Goal: Task Accomplishment & Management: Manage account settings

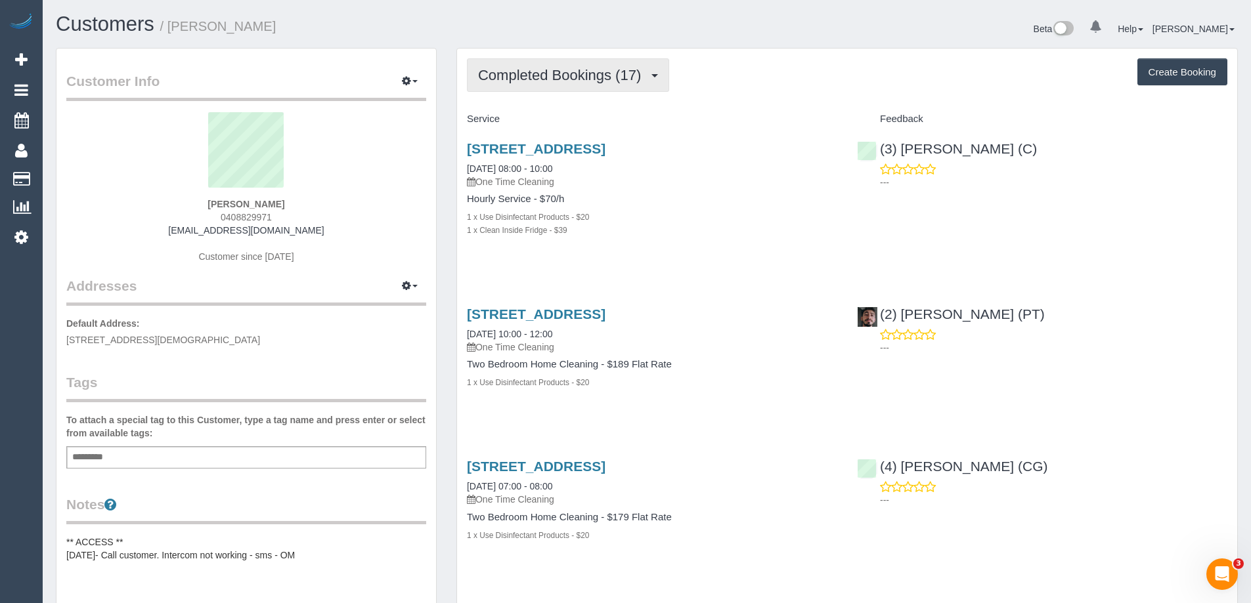
click at [559, 77] on span "Completed Bookings (17)" at bounding box center [562, 75] width 169 height 16
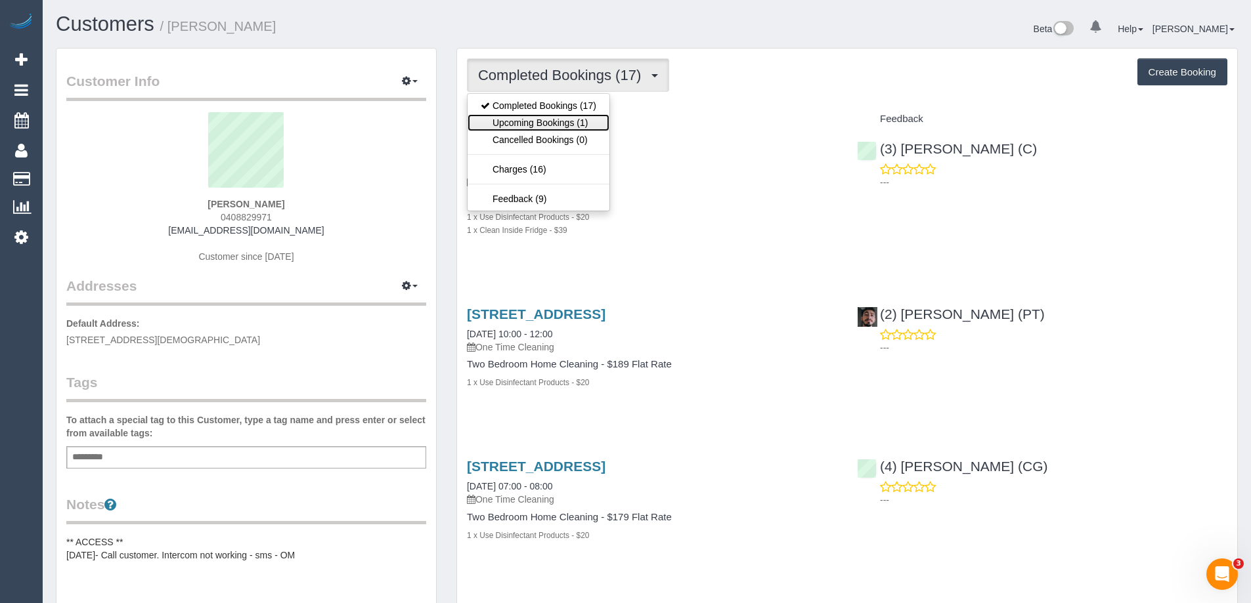
click at [557, 115] on link "Upcoming Bookings (1)" at bounding box center [539, 122] width 142 height 17
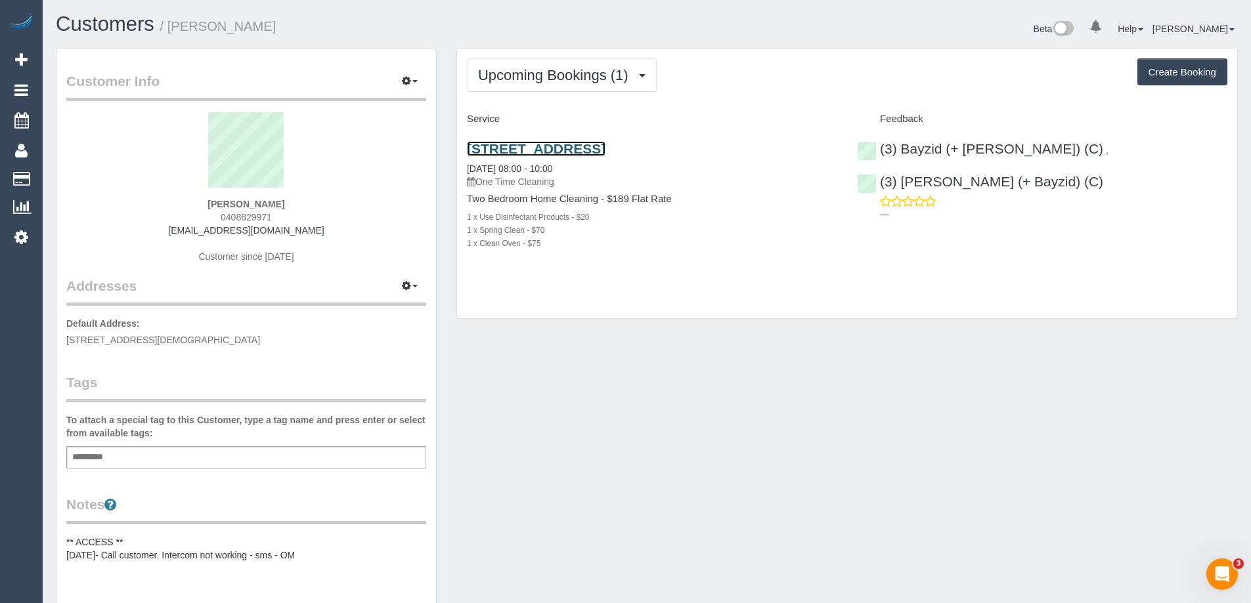
click at [605, 148] on link "Unit 33, 24-38 Little Bourke St, Melbourne, VIC 3000" at bounding box center [536, 148] width 139 height 15
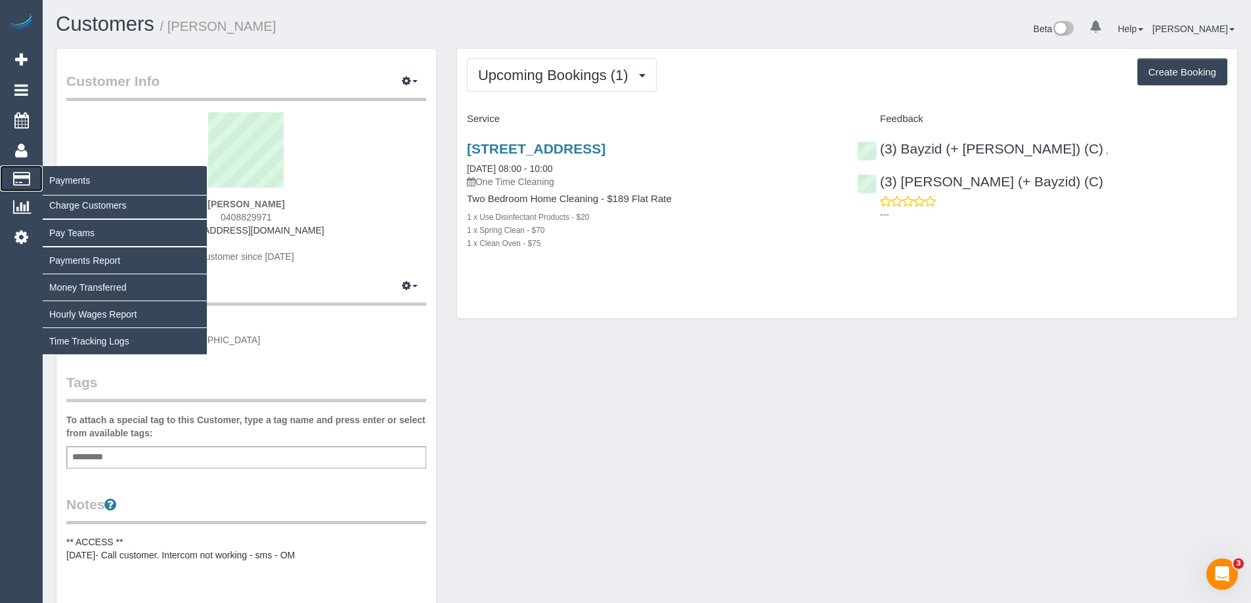
click at [68, 181] on span "Payments" at bounding box center [125, 180] width 164 height 30
click at [70, 180] on span "Payments" at bounding box center [125, 180] width 164 height 30
click at [79, 232] on link "Pay Teams" at bounding box center [125, 233] width 164 height 26
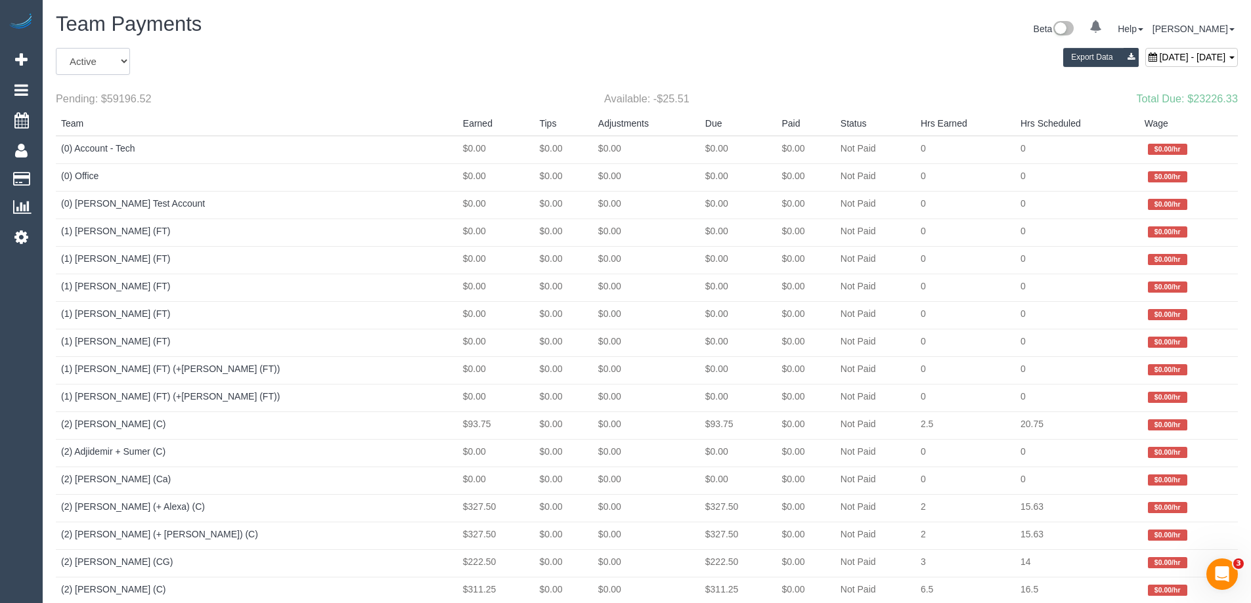
click at [108, 66] on select "All Active Archived" at bounding box center [93, 61] width 74 height 27
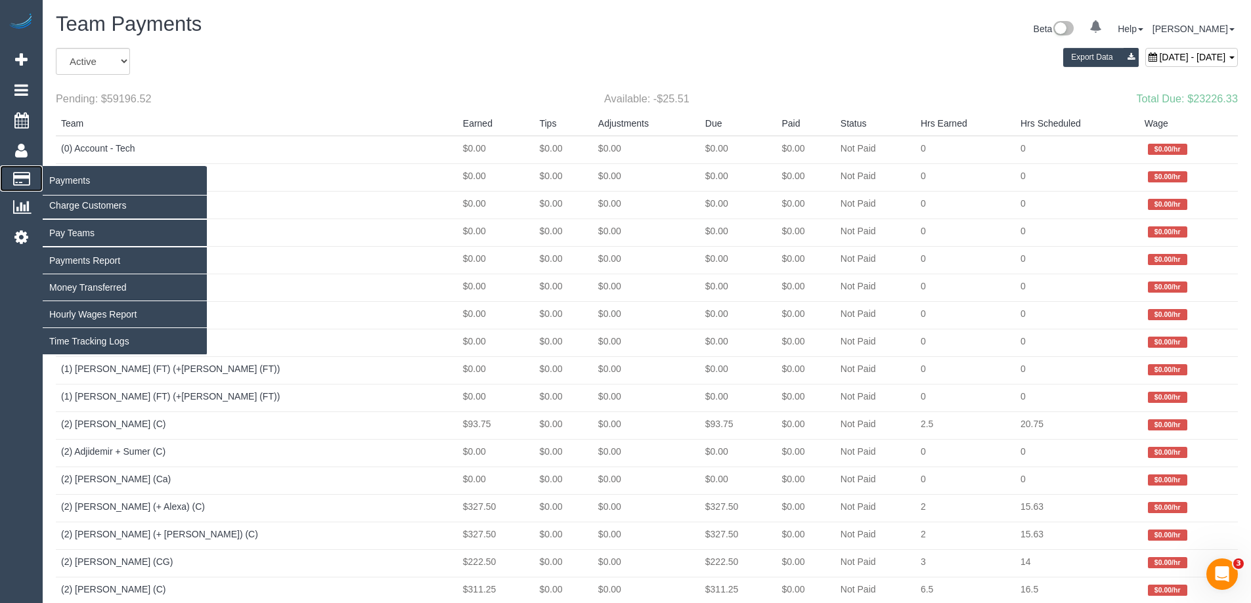
click at [61, 177] on span "Payments" at bounding box center [125, 180] width 164 height 30
click at [21, 179] on icon at bounding box center [21, 179] width 17 height 12
click at [72, 234] on link "Pay Teams" at bounding box center [125, 233] width 164 height 26
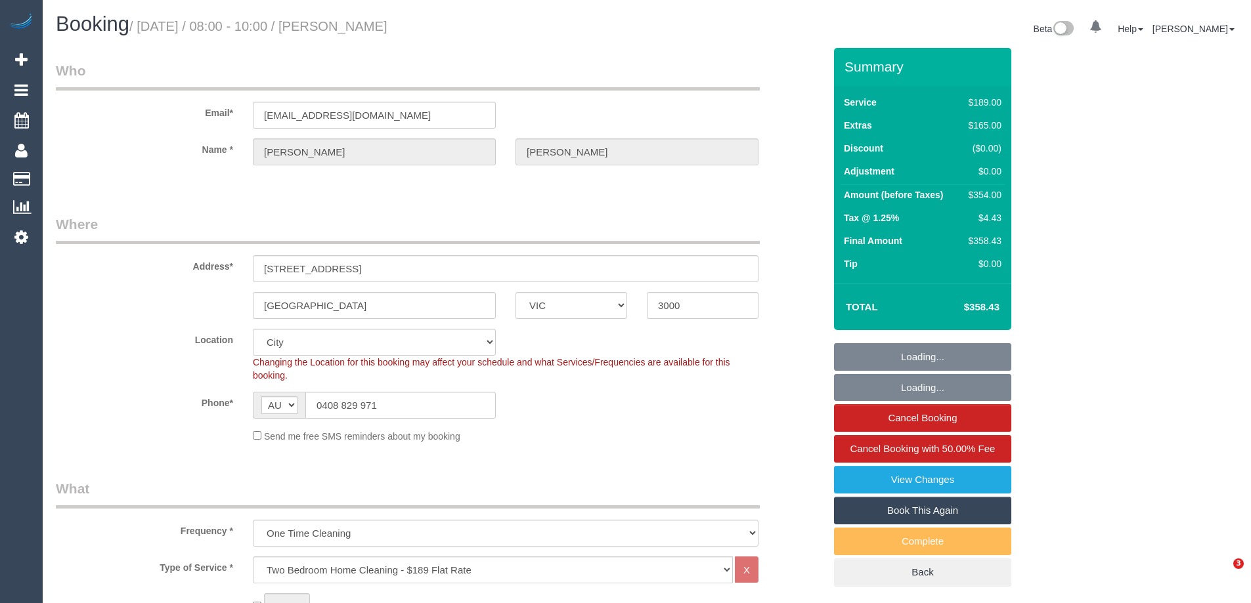
select select "VIC"
select select "string:stripe-pm_1RA2Ia2GScqysDRVNgyfD8dK"
select select "number:28"
select select "number:14"
select select "number:20"
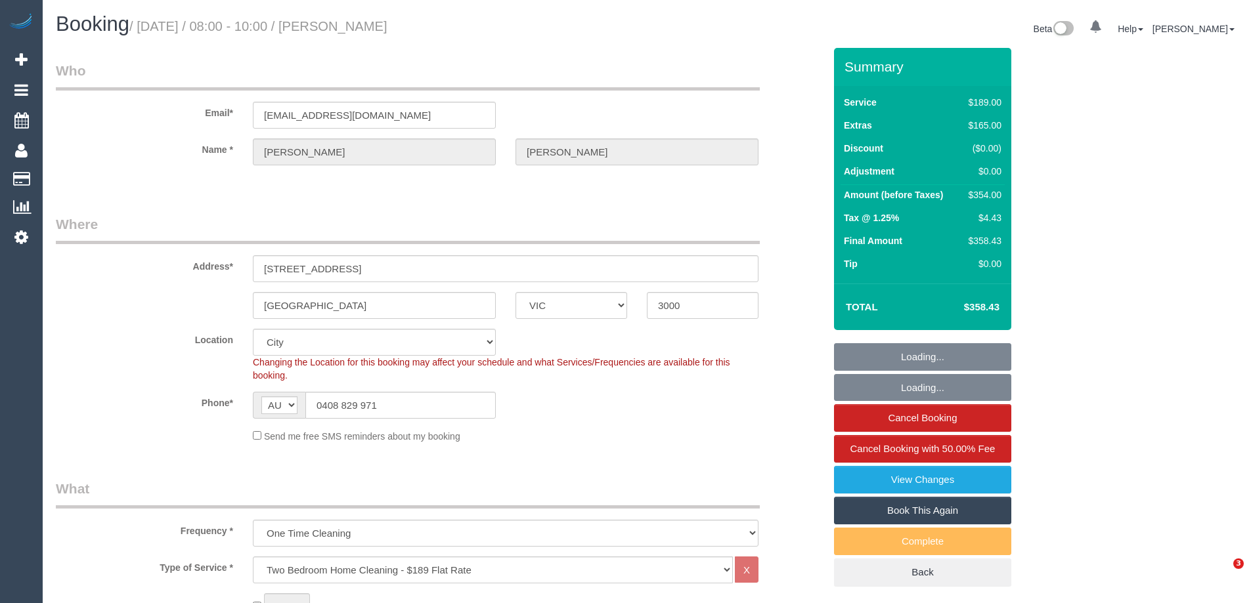
select select "number:24"
select select "number:13"
select select "object:812"
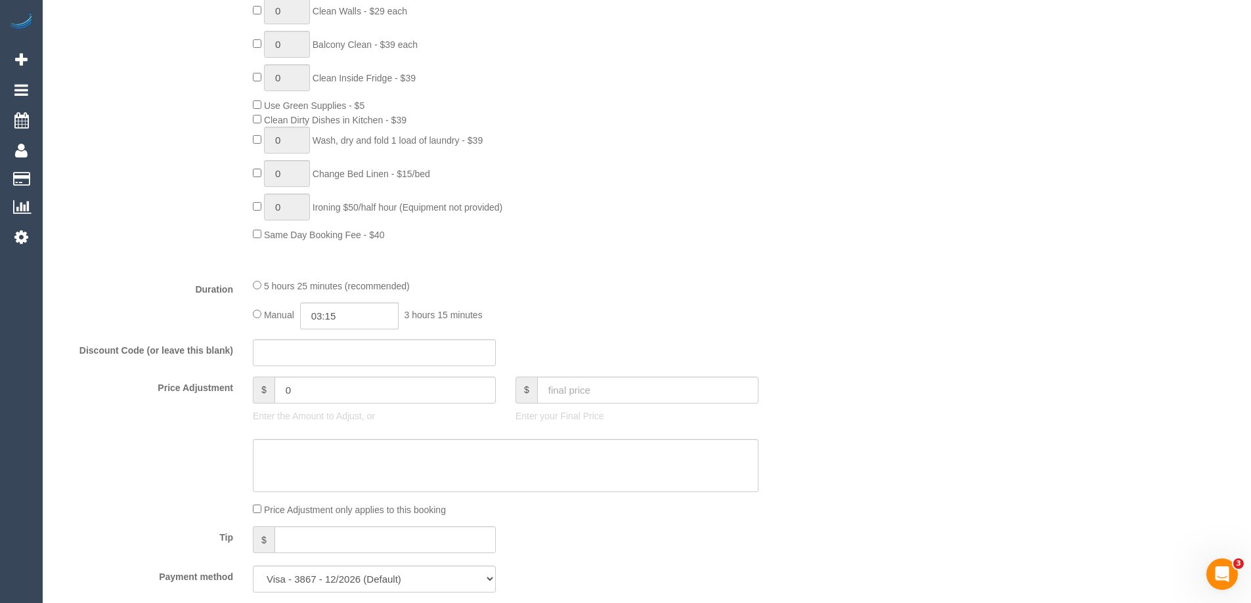
scroll to position [854, 0]
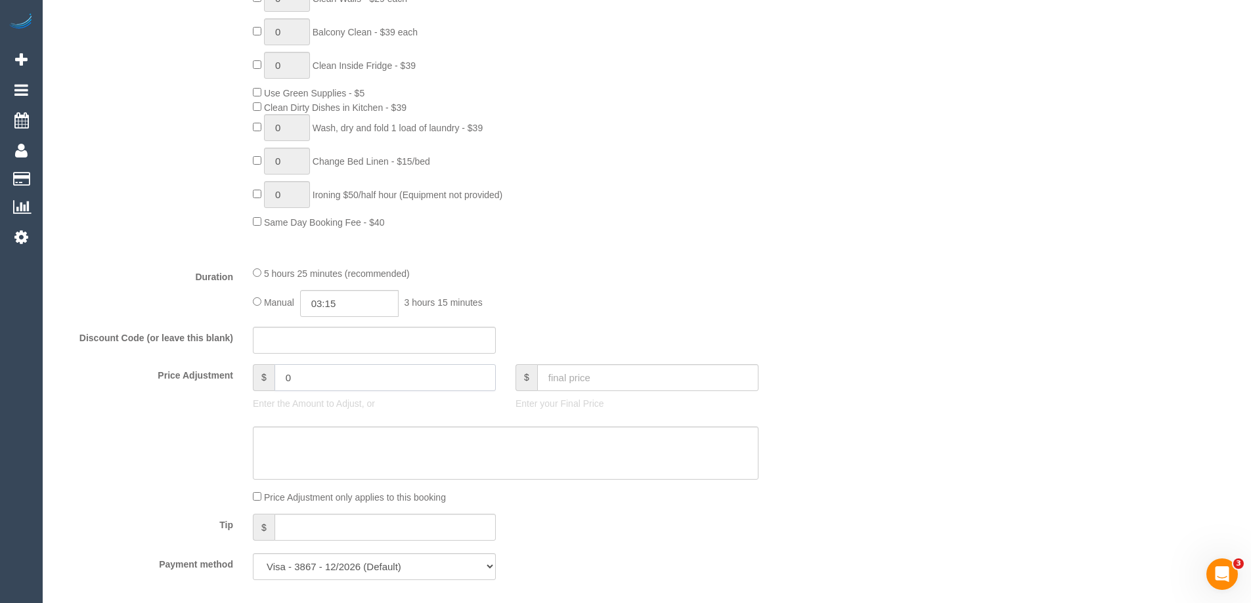
click at [322, 381] on input "0" at bounding box center [384, 377] width 221 height 27
drag, startPoint x: 327, startPoint y: 378, endPoint x: 280, endPoint y: 384, distance: 47.6
click at [280, 384] on input "0" at bounding box center [384, 377] width 221 height 27
type input "29"
click at [404, 417] on sui-booking-price-adjustment "Price Adjustment $ 29 Enter the Amount to Adjust, or $ Enter your Final Price P…" at bounding box center [440, 434] width 768 height 141
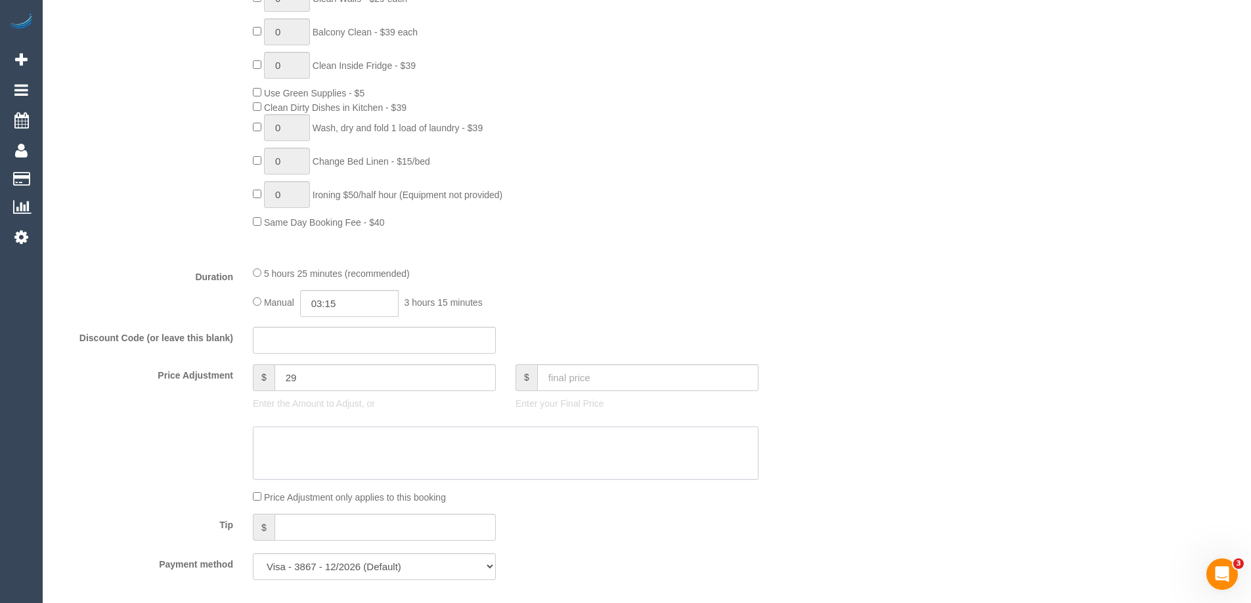
click at [350, 465] on textarea at bounding box center [506, 454] width 506 height 54
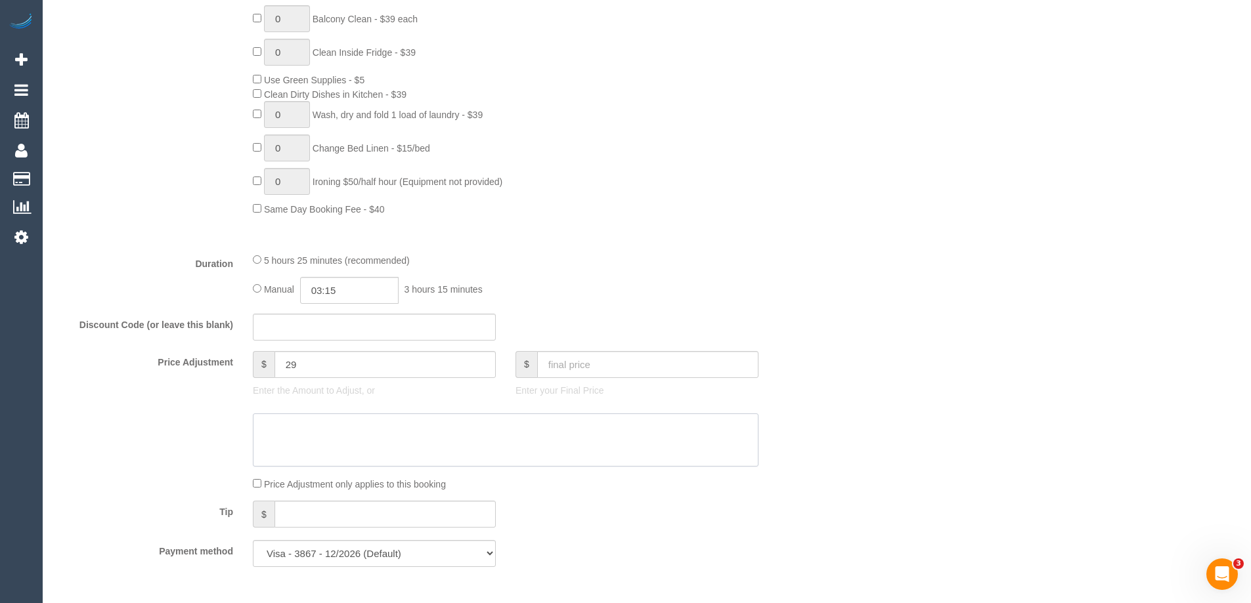
scroll to position [893, 0]
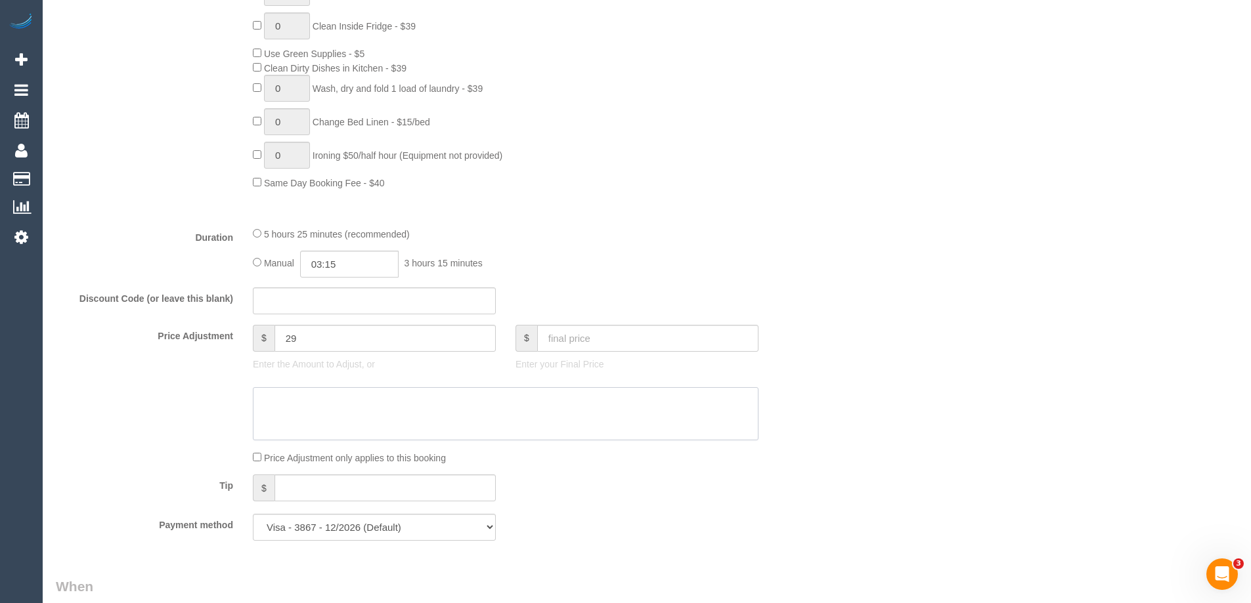
click at [278, 413] on textarea at bounding box center [506, 414] width 506 height 54
click at [346, 401] on textarea at bounding box center [506, 414] width 506 height 54
click at [514, 402] on textarea at bounding box center [506, 414] width 506 height 54
type textarea "Parking at [GEOGRAPHIC_DATA]"
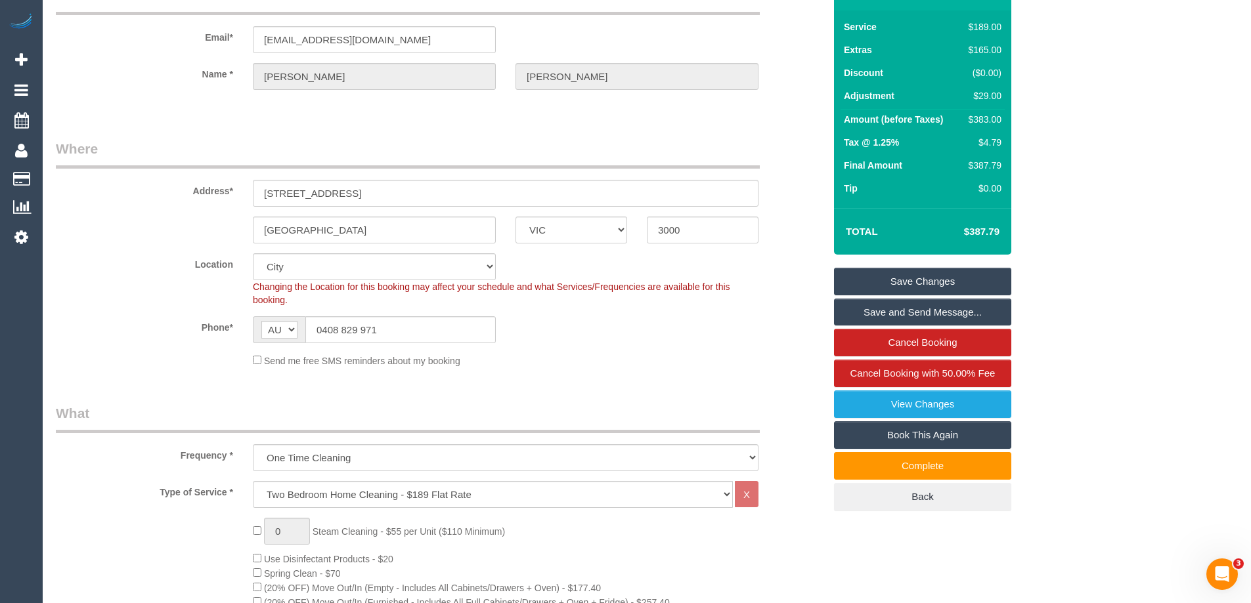
scroll to position [0, 0]
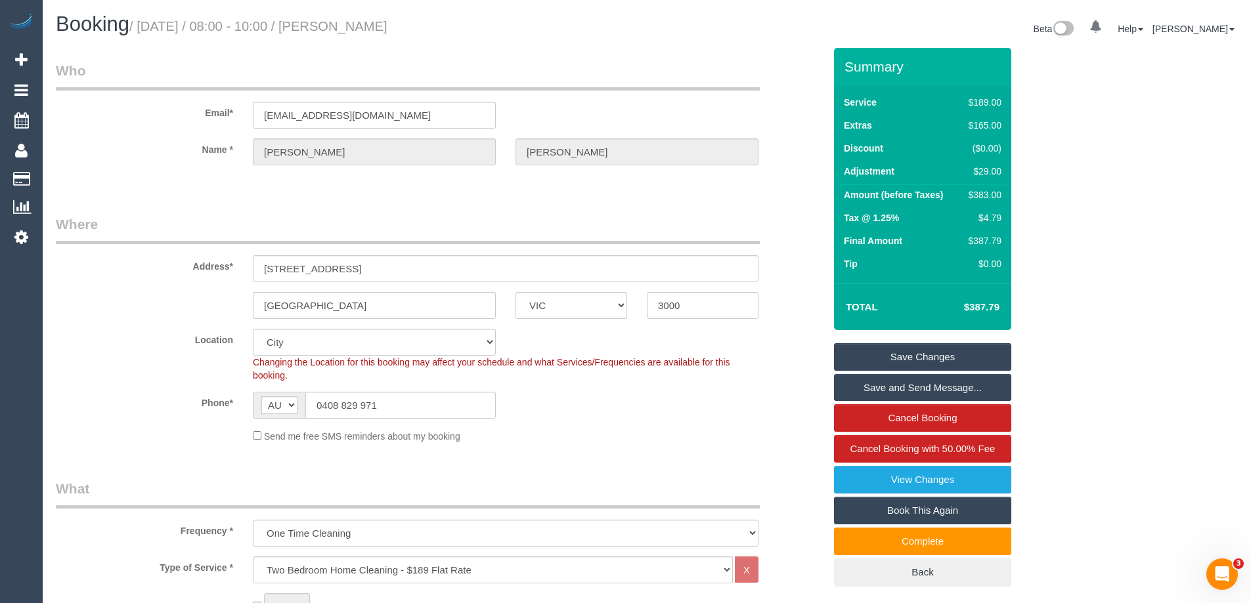
drag, startPoint x: 1200, startPoint y: 68, endPoint x: 784, endPoint y: 55, distance: 416.5
click at [902, 353] on link "Save Changes" at bounding box center [922, 357] width 177 height 28
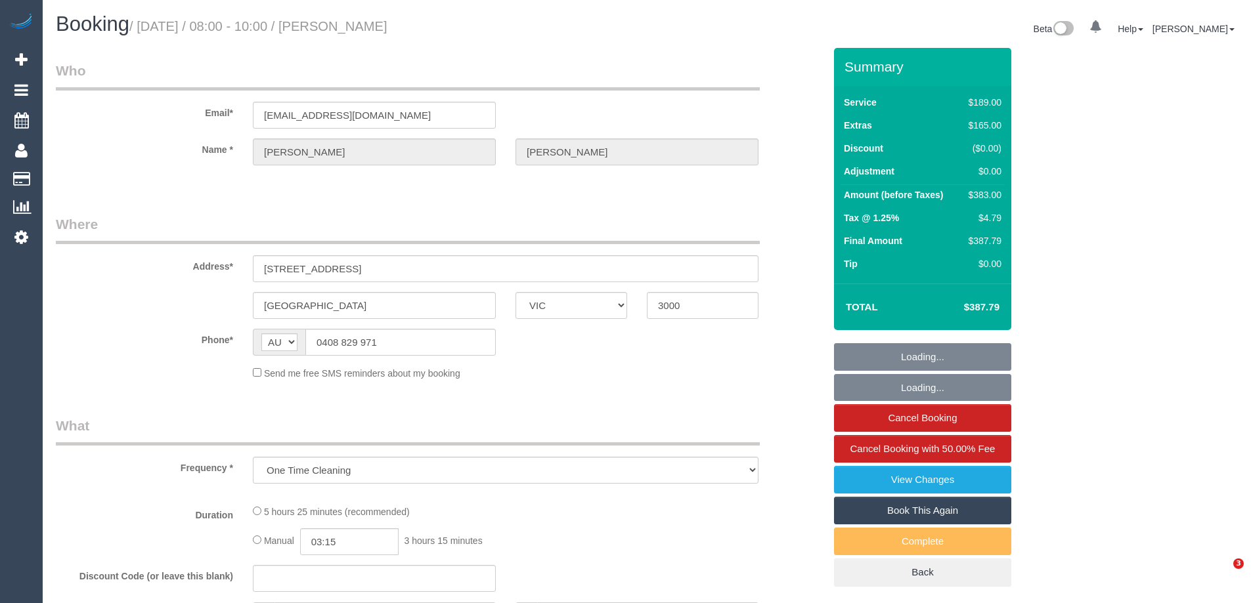
select select "VIC"
select select "number:28"
select select "number:14"
select select "number:20"
select select "number:24"
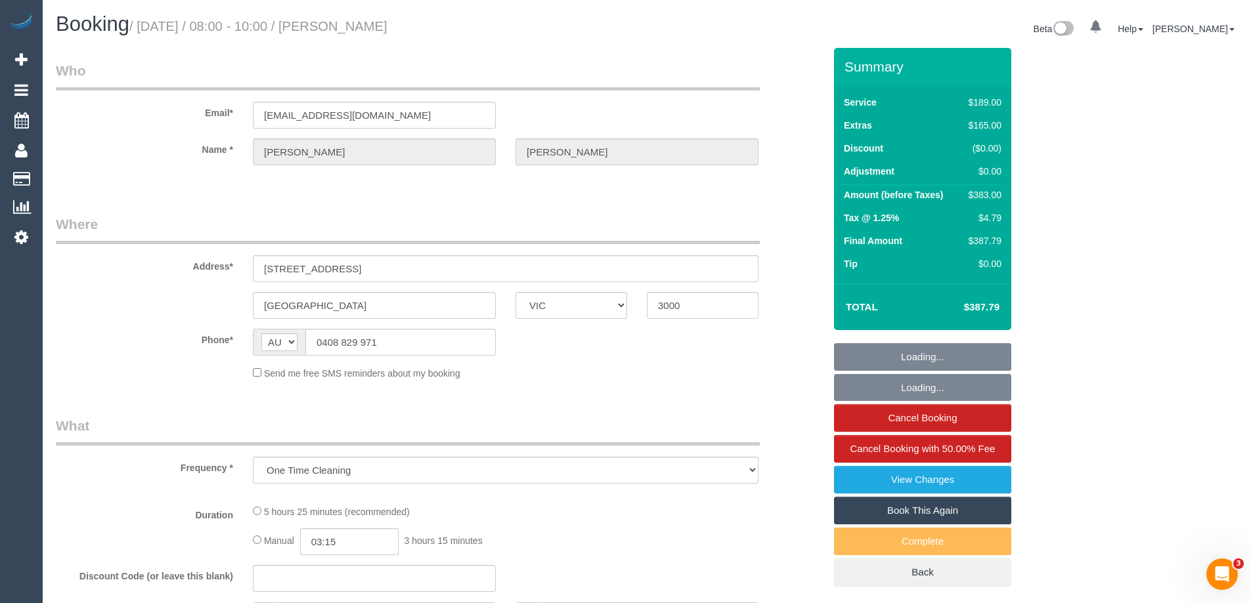
select select "number:13"
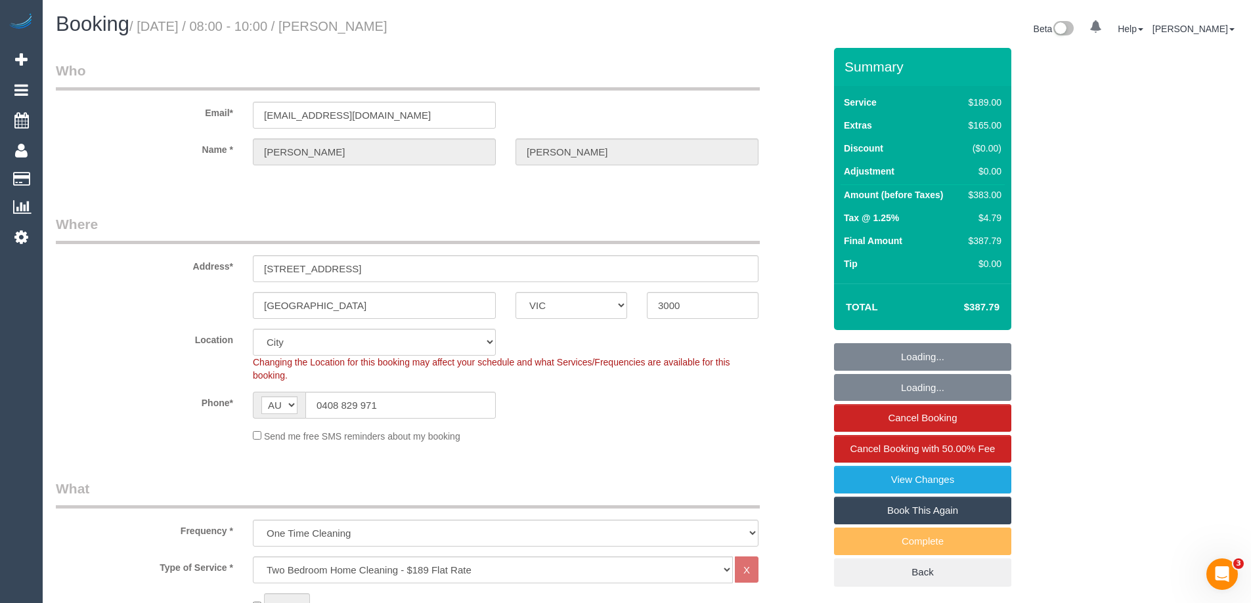
select select "string:stripe-pm_1RA2Ia2GScqysDRVNgyfD8dK"
select select "object:812"
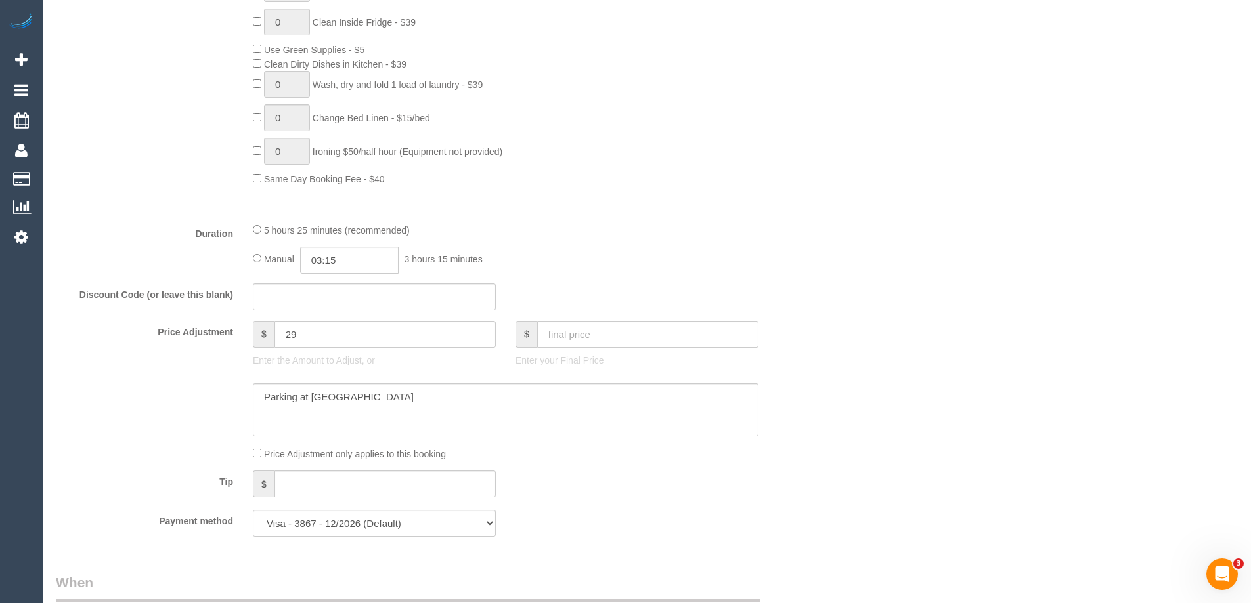
scroll to position [985, 0]
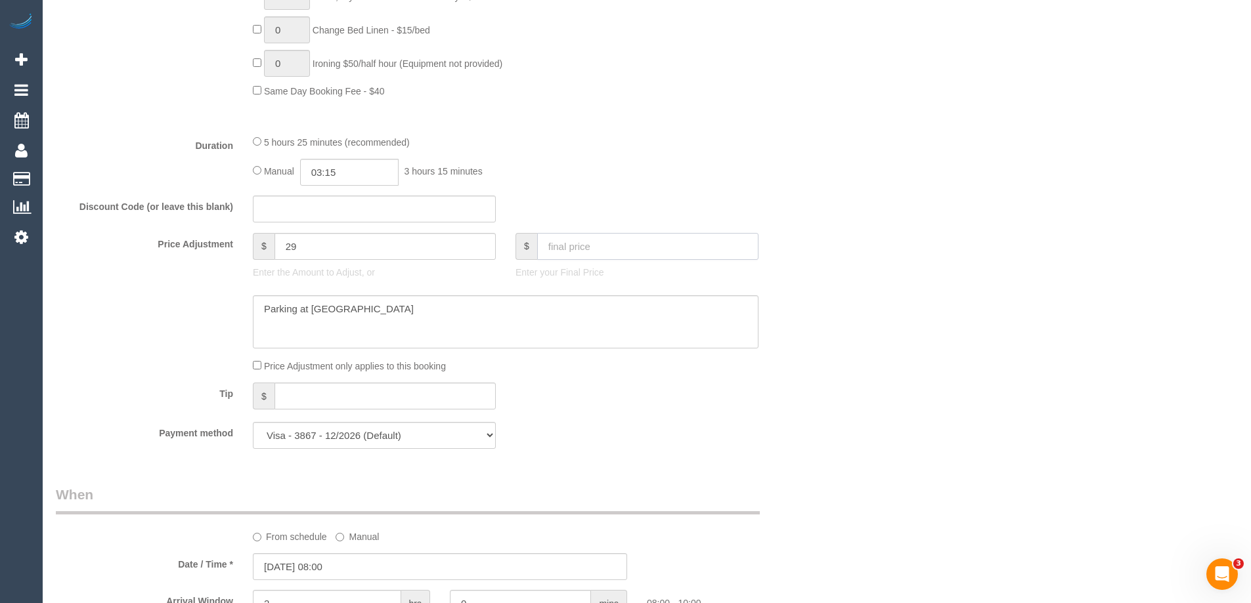
click at [580, 251] on input "text" at bounding box center [647, 246] width 221 height 27
click at [584, 255] on input "text" at bounding box center [647, 246] width 221 height 27
click at [481, 312] on textarea at bounding box center [506, 322] width 506 height 54
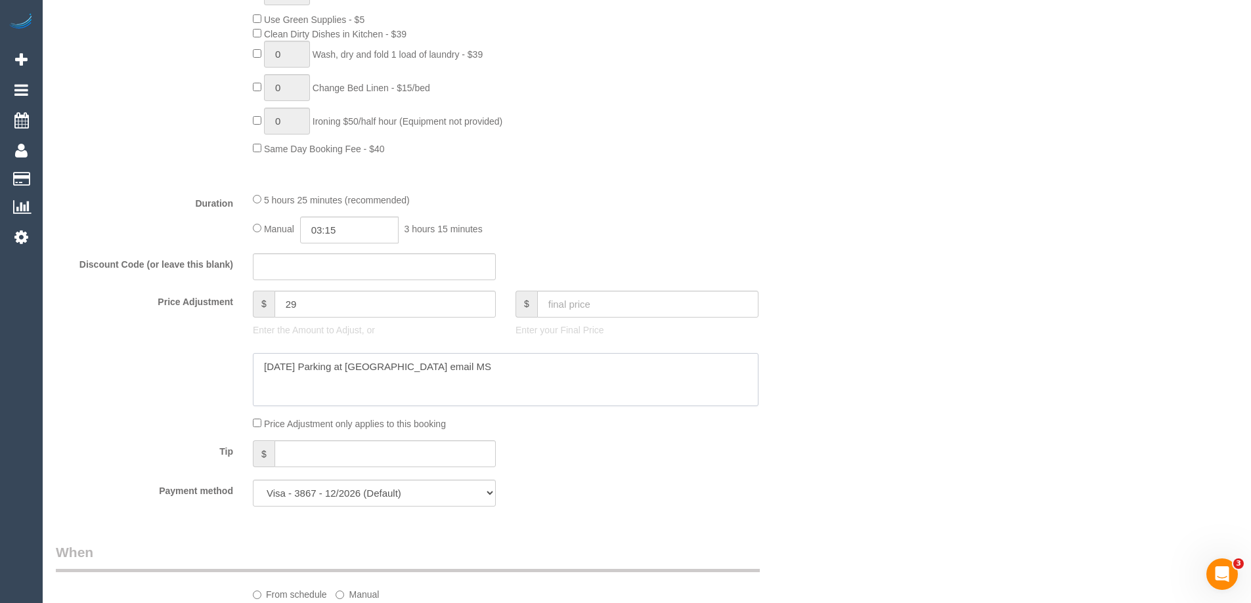
scroll to position [854, 0]
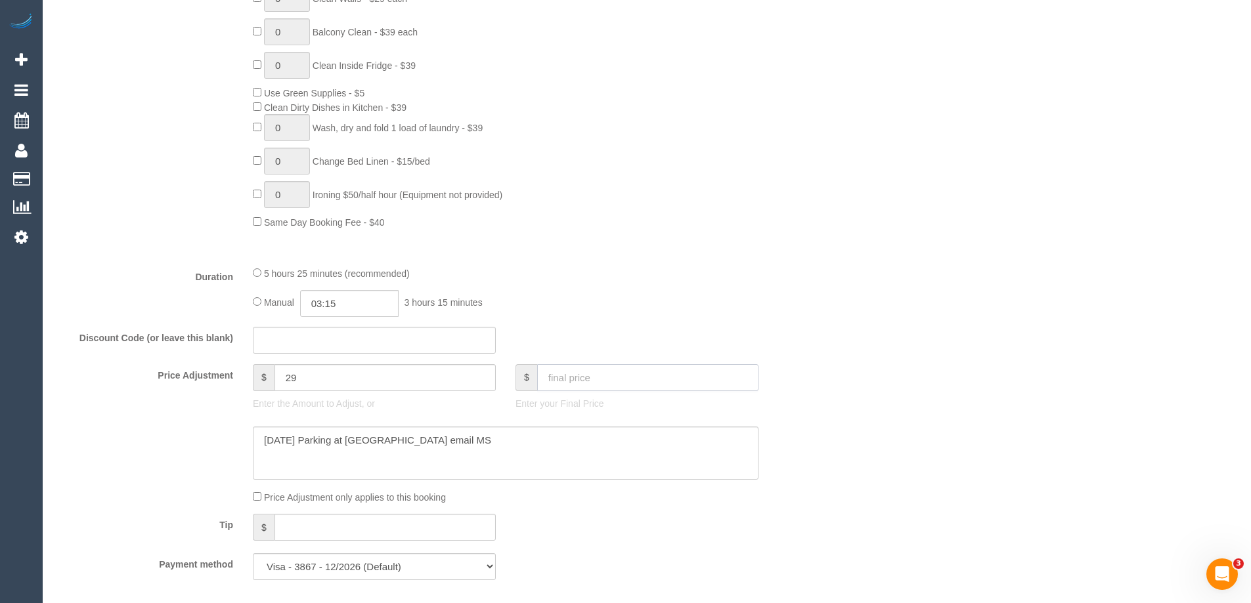
click at [598, 378] on input "text" at bounding box center [647, 377] width 221 height 27
click at [558, 454] on textarea at bounding box center [506, 454] width 506 height 54
click at [303, 443] on textarea at bounding box center [506, 454] width 506 height 54
click at [460, 439] on textarea at bounding box center [506, 454] width 506 height 54
click at [420, 438] on textarea at bounding box center [506, 454] width 506 height 54
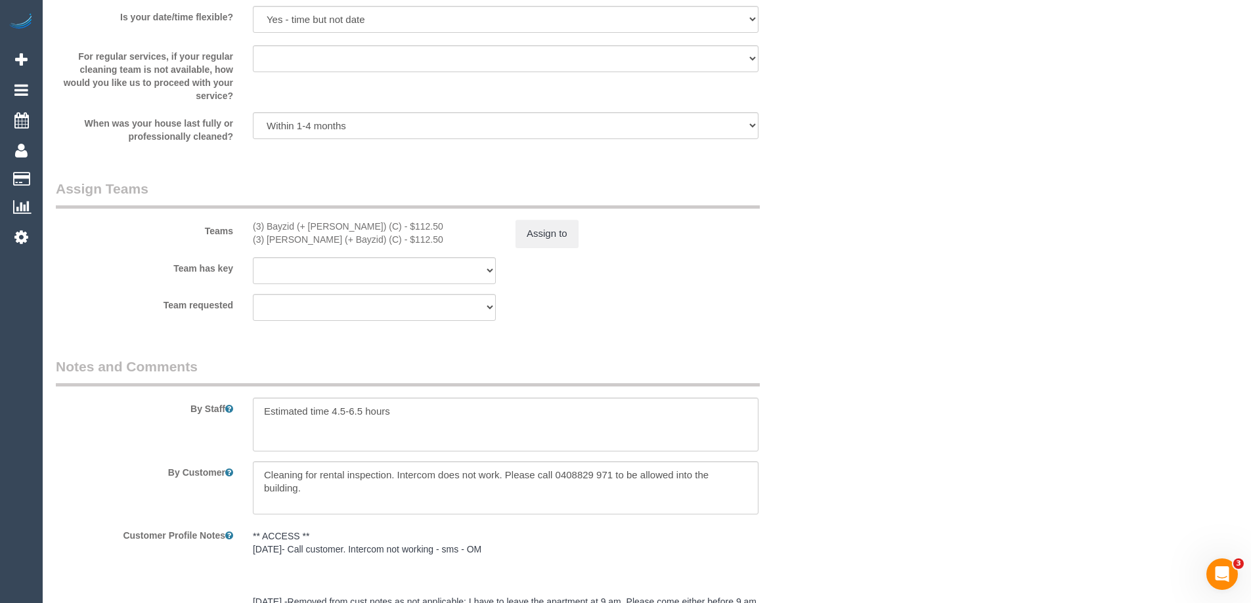
scroll to position [1970, 0]
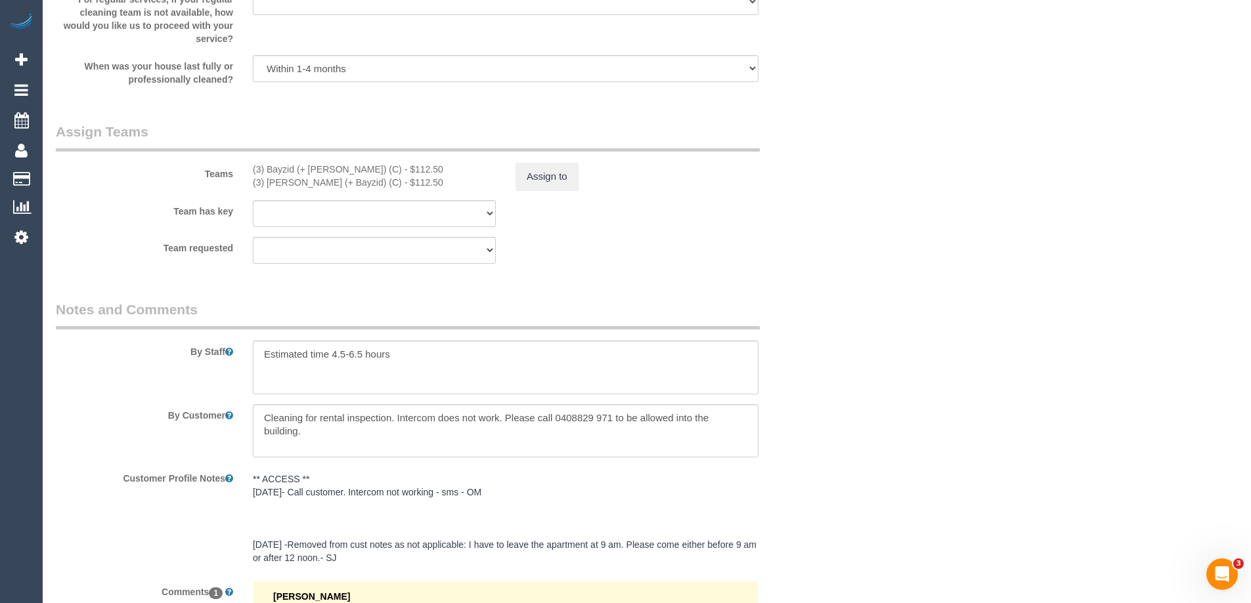
type textarea "Parking at Rydges Secure Parking email MS"
click at [432, 215] on select "(3) Bayzid (+ Rafid) (C) (3) Rafid (+ Bayzid) (C) (0) Office (1) Debbie Brodjan…" at bounding box center [374, 213] width 243 height 27
click at [432, 216] on select "(3) Bayzid (+ Rafid) (C) (3) Rafid (+ Bayzid) (C) (0) Office (1) Debbie Brodjan…" at bounding box center [374, 213] width 243 height 27
click at [542, 171] on button "Assign to" at bounding box center [546, 177] width 63 height 28
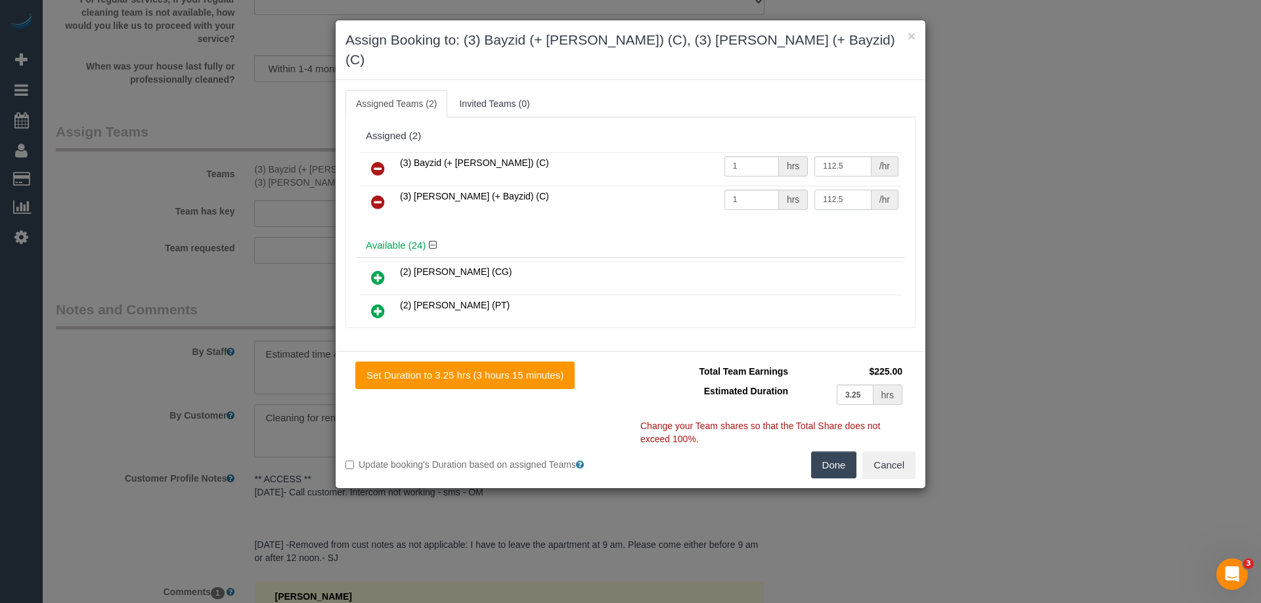
drag, startPoint x: 840, startPoint y: 183, endPoint x: 779, endPoint y: 190, distance: 61.4
click at [779, 190] on tr "(3) Rafid (+ Bayzid) (C) 1 hrs 112.5 /hr" at bounding box center [630, 202] width 542 height 33
type input "141.5"
click at [842, 452] on button "Done" at bounding box center [834, 466] width 46 height 28
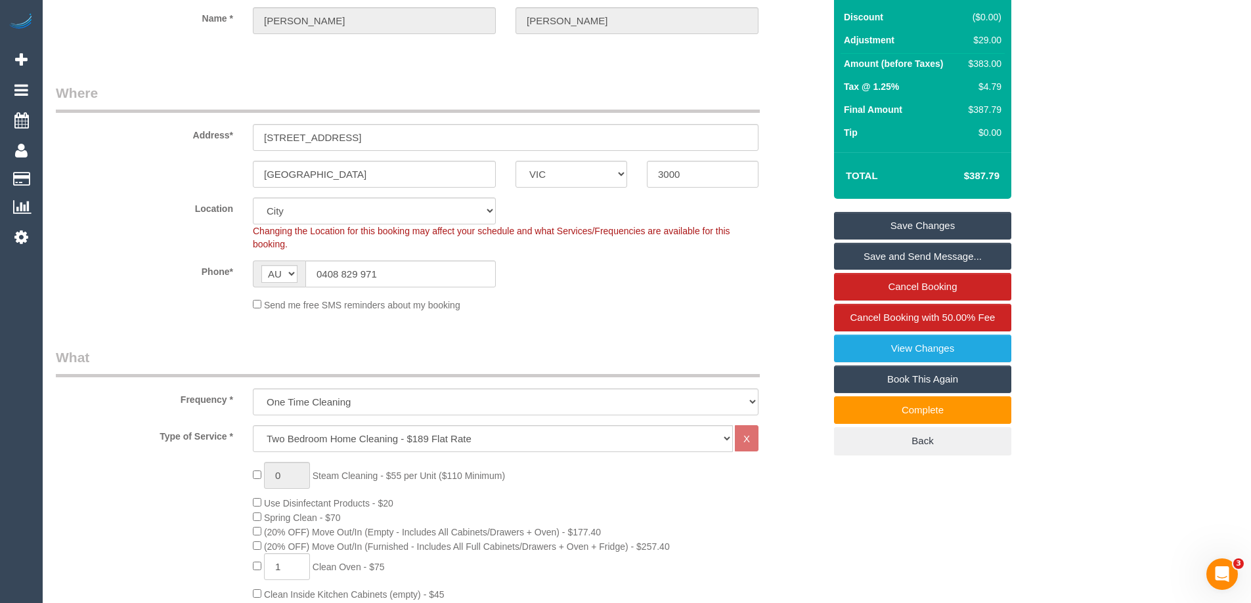
scroll to position [0, 0]
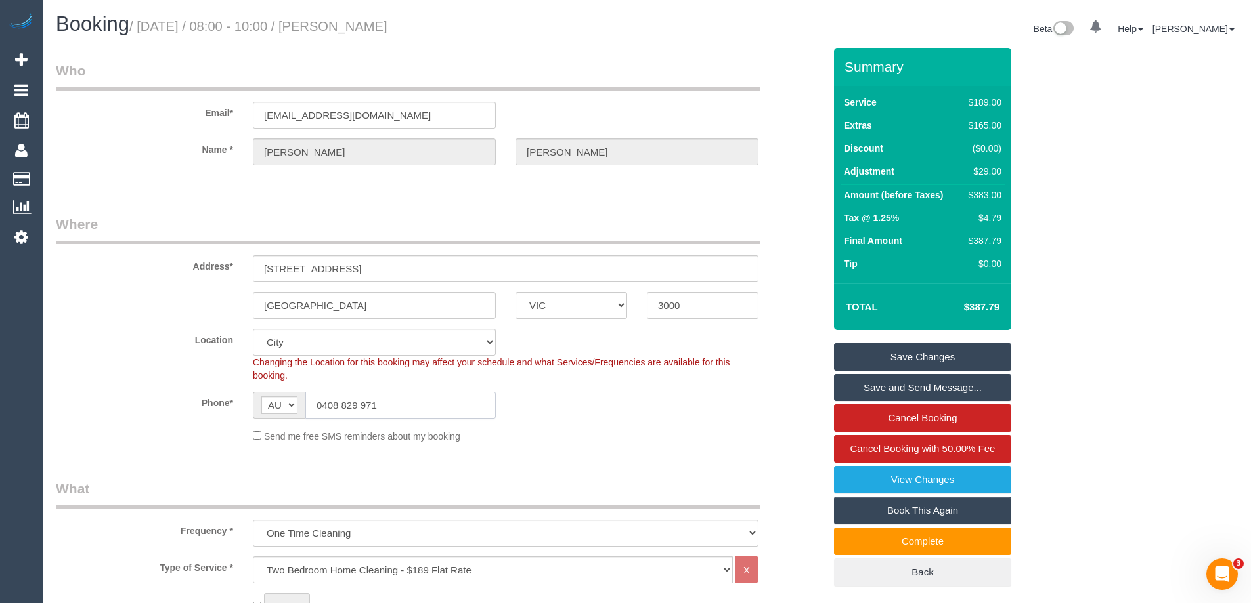
drag, startPoint x: 395, startPoint y: 404, endPoint x: 216, endPoint y: 418, distance: 179.7
click at [199, 416] on div "Phone* AF AL DZ AD AO AI AQ AG AR AM AW AU AT AZ BS BH BD BB BY BE BZ BJ BM BT …" at bounding box center [440, 405] width 788 height 27
click at [932, 356] on link "Save Changes" at bounding box center [922, 357] width 177 height 28
